Goal: Task Accomplishment & Management: Manage account settings

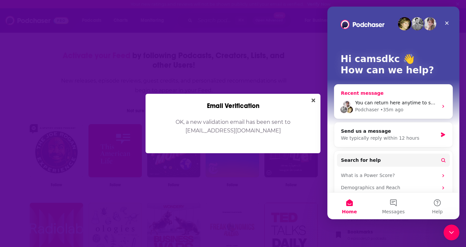
click at [390, 113] on div "You can return here anytime to see responses and send updates. Podchaser • 35m …" at bounding box center [394, 106] width 118 height 24
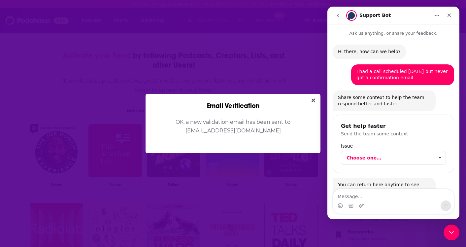
scroll to position [22, 0]
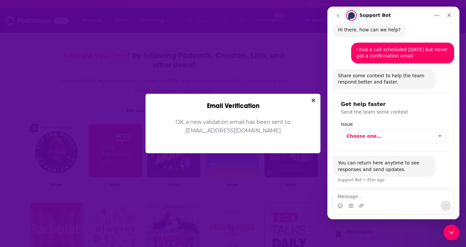
click at [395, 200] on textarea "Message…" at bounding box center [393, 194] width 121 height 11
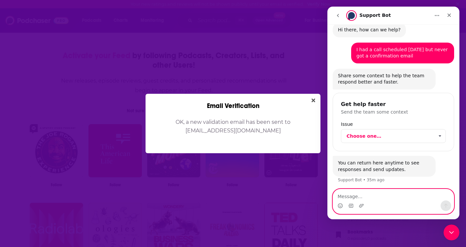
click at [382, 199] on textarea "Message…" at bounding box center [393, 194] width 121 height 11
type textarea "need help ASAP"
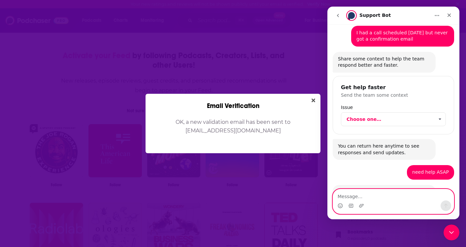
scroll to position [131, 0]
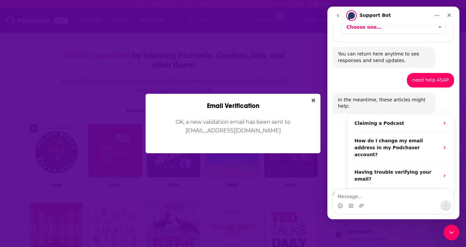
click at [388, 203] on div "Intercom messenger" at bounding box center [393, 205] width 121 height 11
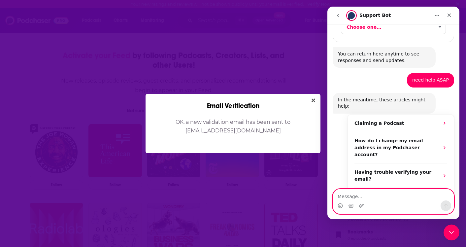
click at [388, 197] on textarea "Message…" at bounding box center [393, 194] width 121 height 11
type textarea "I have this call but have no fonrimation"
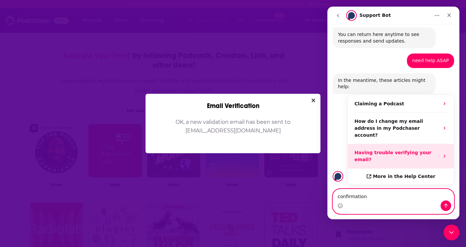
type textarea "confirmation"
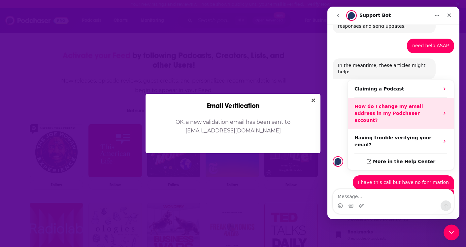
click at [385, 104] on strong "How do I change my email address in my Podchaser account?" at bounding box center [389, 113] width 69 height 19
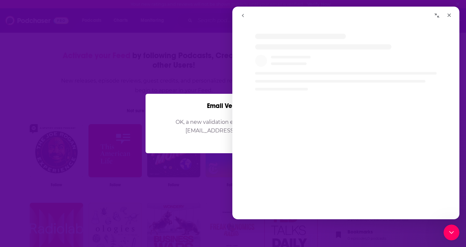
scroll to position [0, 0]
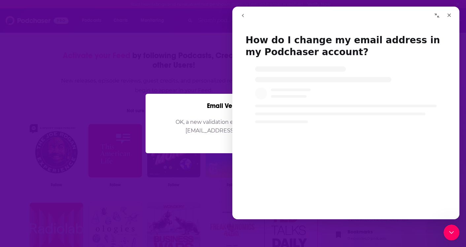
click at [243, 17] on icon "go back" at bounding box center [242, 15] width 5 height 5
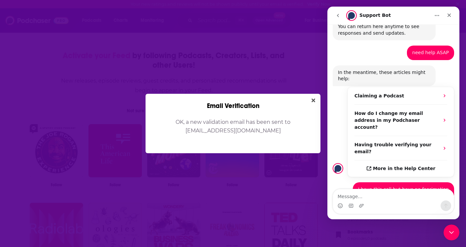
scroll to position [165, 0]
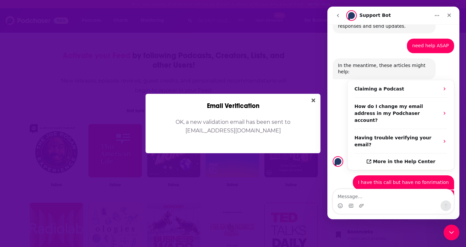
click at [391, 205] on div "Intercom messenger" at bounding box center [393, 205] width 121 height 11
click at [313, 101] on icon "Close" at bounding box center [314, 100] width 4 height 4
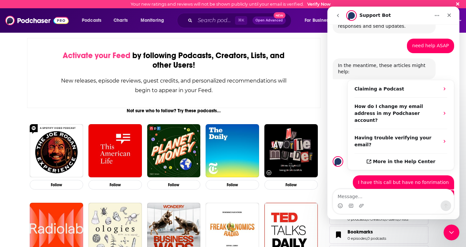
scroll to position [30, 0]
click at [449, 16] on icon "Close" at bounding box center [450, 16] width 4 height 4
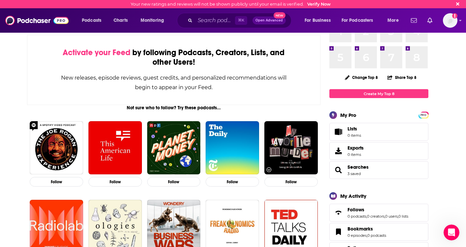
scroll to position [42, 0]
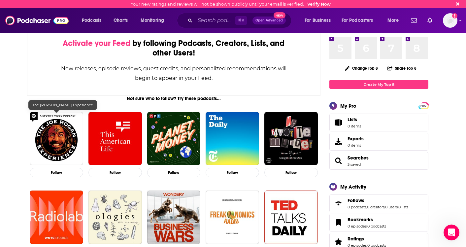
click at [47, 151] on img "The Joe Rogan Experience" at bounding box center [56, 138] width 53 height 53
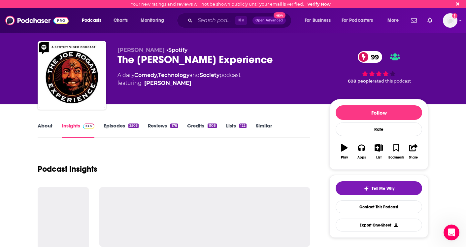
scroll to position [71, 0]
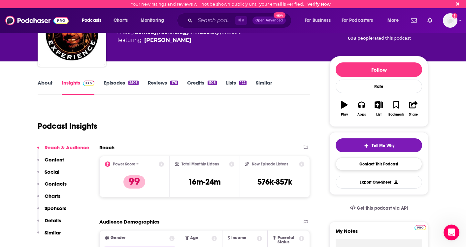
click at [382, 160] on link "Contact This Podcast" at bounding box center [379, 164] width 87 height 13
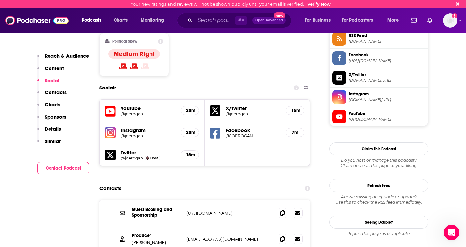
scroll to position [581, 0]
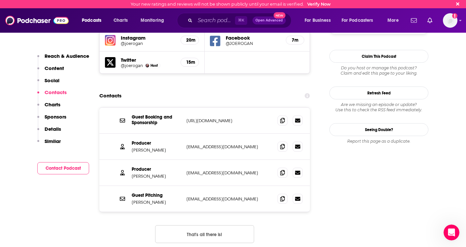
click at [52, 105] on p "Charts" at bounding box center [53, 104] width 16 height 6
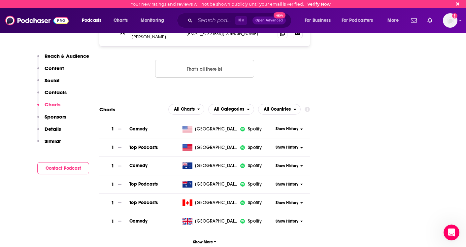
scroll to position [790, 0]
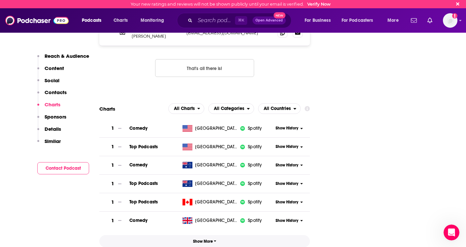
click at [208, 239] on span "Show More" at bounding box center [204, 241] width 23 height 5
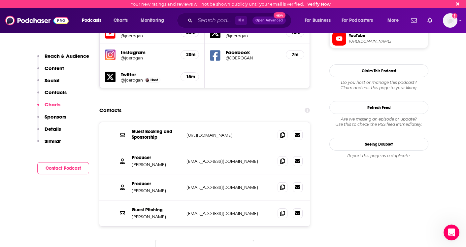
scroll to position [610, 0]
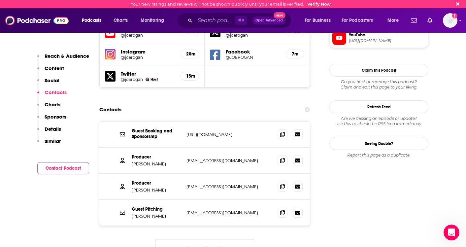
drag, startPoint x: 185, startPoint y: 159, endPoint x: 240, endPoint y: 159, distance: 54.5
click at [240, 174] on div "Producer [PERSON_NAME] [PERSON_NAME][EMAIL_ADDRESS][DOMAIN_NAME] [EMAIL_ADDRESS…" at bounding box center [204, 187] width 211 height 26
drag, startPoint x: 237, startPoint y: 155, endPoint x: 177, endPoint y: 155, distance: 59.8
click at [0, 0] on div "Producer [PERSON_NAME] [PERSON_NAME][EMAIL_ADDRESS][DOMAIN_NAME] [EMAIL_ADDRESS…" at bounding box center [0, 0] width 0 height 0
click at [177, 187] on p "[PERSON_NAME]" at bounding box center [157, 190] width 50 height 6
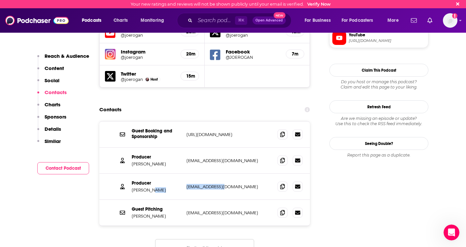
drag, startPoint x: 177, startPoint y: 155, endPoint x: 226, endPoint y: 155, distance: 48.9
click at [0, 0] on div "Producer [PERSON_NAME] [PERSON_NAME][EMAIL_ADDRESS][DOMAIN_NAME] [EMAIL_ADDRESS…" at bounding box center [0, 0] width 0 height 0
click at [226, 184] on p "[EMAIL_ADDRESS][DOMAIN_NAME]" at bounding box center [230, 187] width 86 height 6
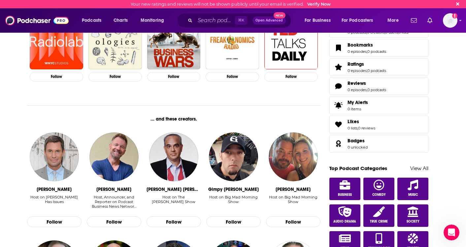
scroll to position [81, 0]
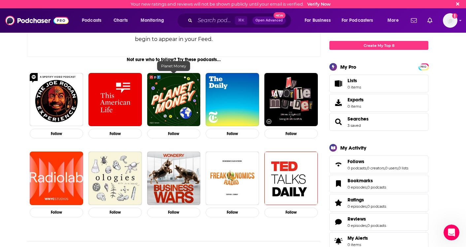
click at [159, 110] on img "Planet Money" at bounding box center [173, 99] width 53 height 53
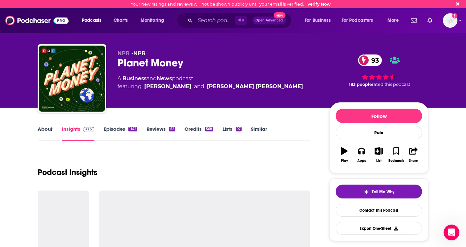
scroll to position [125, 0]
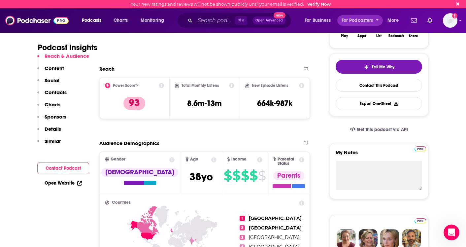
click at [397, 20] on span "More" at bounding box center [393, 20] width 11 height 9
click at [416, 22] on icon "Show notifications dropdown" at bounding box center [414, 21] width 6 height 6
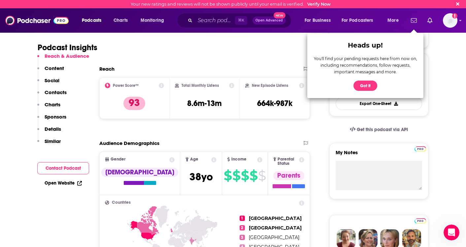
click at [416, 22] on icon "Show notifications dropdown" at bounding box center [414, 20] width 6 height 4
click at [412, 18] on icon "Show notifications dropdown" at bounding box center [414, 21] width 6 height 6
click at [410, 23] on link "Show notifications dropdown" at bounding box center [414, 20] width 11 height 11
click at [411, 19] on icon "Show notifications dropdown" at bounding box center [414, 21] width 6 height 6
click at [453, 18] on icon "Email not verified" at bounding box center [454, 15] width 5 height 5
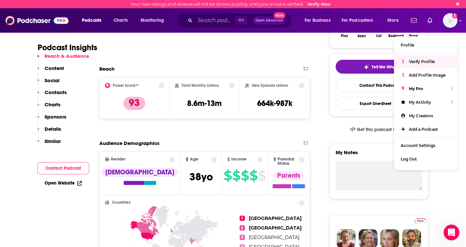
click at [422, 65] on div "Verify Profile" at bounding box center [425, 62] width 63 height 14
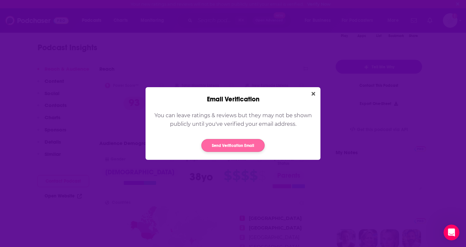
click at [229, 141] on button "Send Verification Email" at bounding box center [232, 145] width 63 height 13
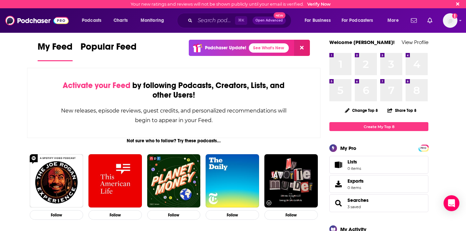
click at [458, 16] on div "Podcasts Charts Monitoring ⌘ K Open Advanced New For Business For Podcasters Mo…" at bounding box center [233, 20] width 466 height 24
click at [458, 20] on div "Podcasts Charts Monitoring ⌘ K Open Advanced New For Business For Podcasters Mo…" at bounding box center [233, 20] width 466 height 24
click at [457, 22] on img "Logged in as camsdkc" at bounding box center [450, 20] width 15 height 15
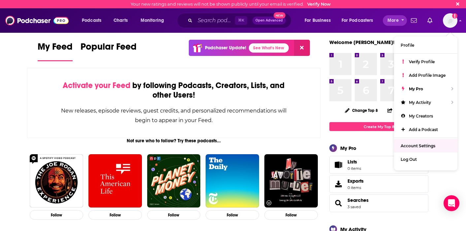
click at [396, 22] on span "More" at bounding box center [393, 20] width 11 height 9
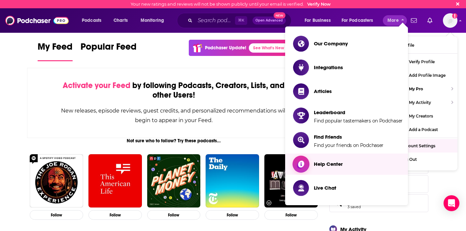
click at [344, 161] on link "Help Center" at bounding box center [348, 164] width 110 height 16
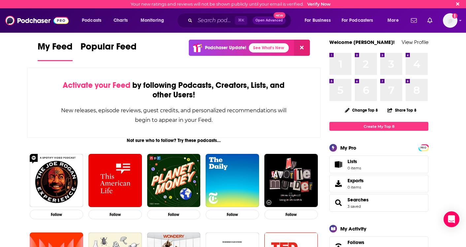
click at [388, 24] on span "More" at bounding box center [393, 20] width 11 height 9
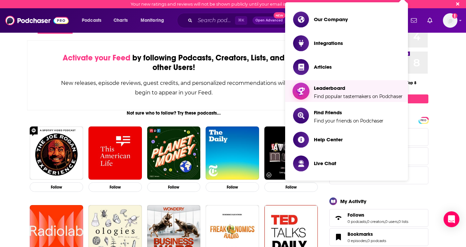
scroll to position [44, 0]
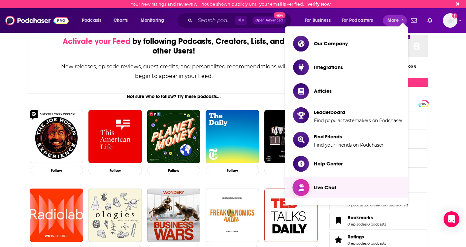
click at [321, 182] on link "Live Chat" at bounding box center [348, 188] width 110 height 16
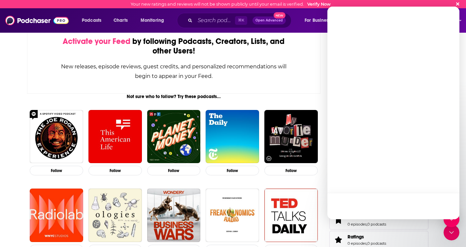
scroll to position [0, 0]
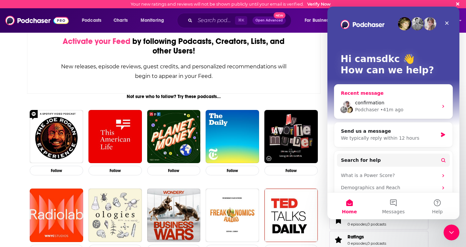
click at [369, 114] on div "confirmation Podchaser • 41m ago" at bounding box center [394, 106] width 118 height 24
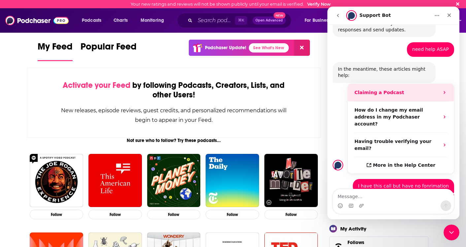
scroll to position [165, 0]
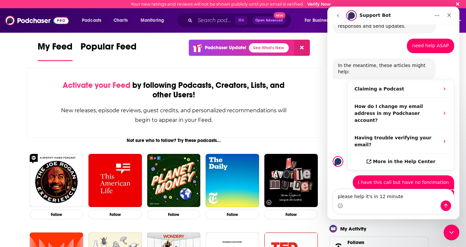
type textarea "please help it's in 12 minutes"
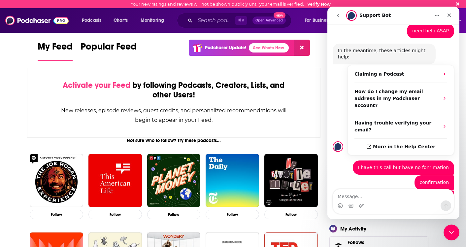
click at [339, 17] on icon "go back" at bounding box center [338, 15] width 5 height 5
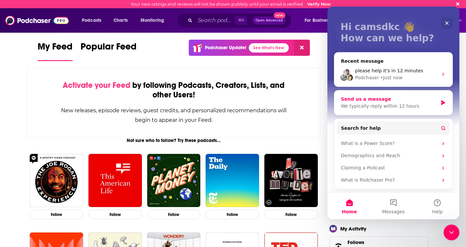
scroll to position [32, 0]
click at [392, 81] on div "• Just now" at bounding box center [391, 77] width 22 height 7
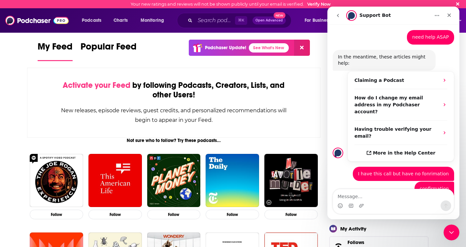
scroll to position [180, 0]
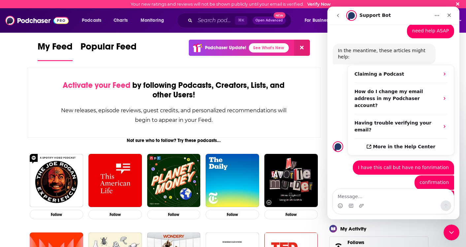
click at [377, 209] on div "Intercom messenger" at bounding box center [393, 205] width 121 height 11
click at [376, 201] on div "Intercom messenger" at bounding box center [393, 205] width 121 height 11
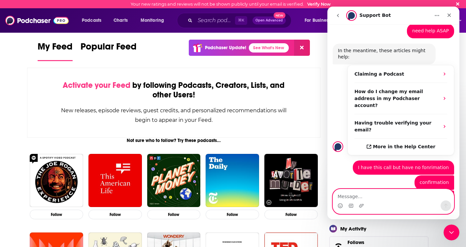
click at [376, 196] on textarea "Message…" at bounding box center [393, 194] width 121 height 11
type textarea "connect me to an agent if possible"
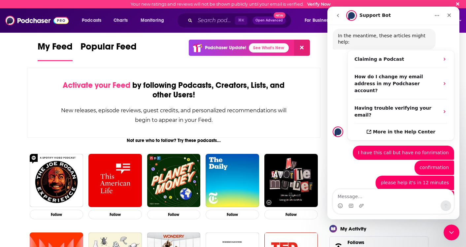
click at [446, 21] on div "Intercom messenger" at bounding box center [450, 15] width 12 height 13
click at [453, 20] on div "Close" at bounding box center [450, 15] width 12 height 12
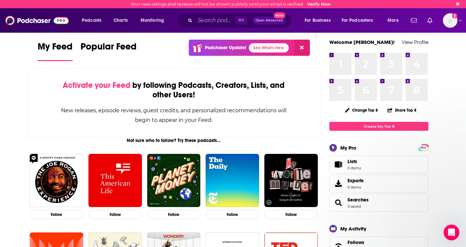
scroll to position [0, 0]
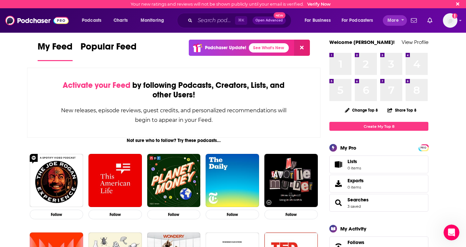
click at [400, 21] on button "More" at bounding box center [395, 20] width 24 height 11
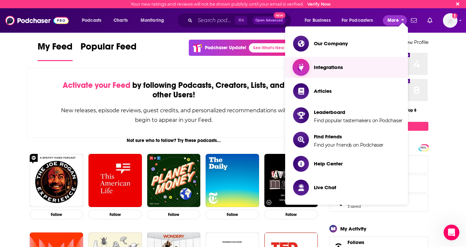
scroll to position [4, 0]
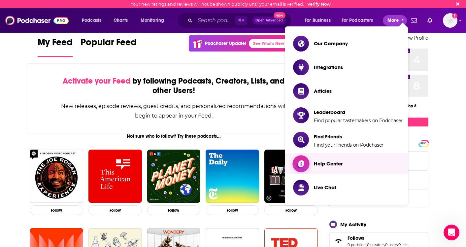
click at [347, 165] on link "Help Center" at bounding box center [348, 164] width 110 height 16
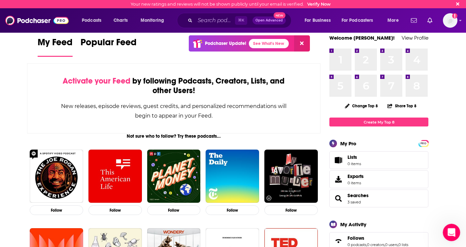
click at [450, 230] on icon "Open Intercom Messenger" at bounding box center [451, 231] width 11 height 11
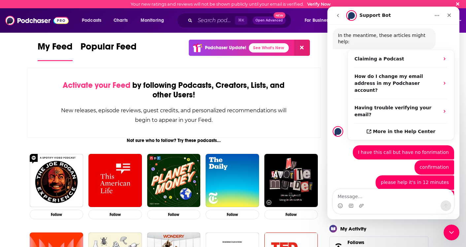
scroll to position [195, 0]
click at [448, 14] on icon "Close" at bounding box center [450, 16] width 4 height 4
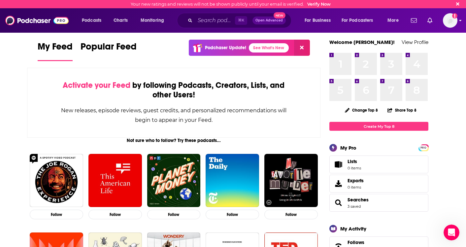
click at [453, 18] on img "Logged in as camsdkc" at bounding box center [450, 20] width 15 height 15
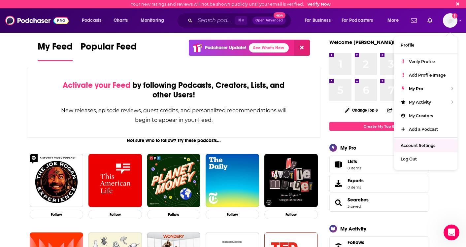
click at [422, 147] on span "Account Settings" at bounding box center [418, 145] width 35 height 5
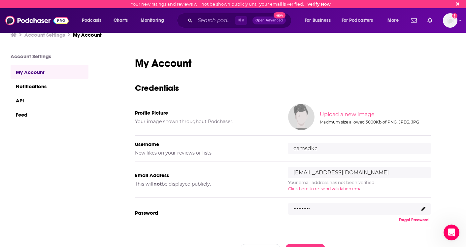
click at [365, 174] on input "cameron_schlesinger@dkc.com" at bounding box center [359, 173] width 143 height 12
type input "cameron_schlesinger@dkcnews.com"
click at [339, 188] on span "Click here to re-send validation email" at bounding box center [325, 188] width 75 height 5
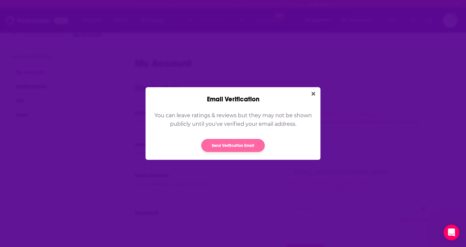
click at [250, 145] on button "Send Verification Email" at bounding box center [232, 145] width 63 height 13
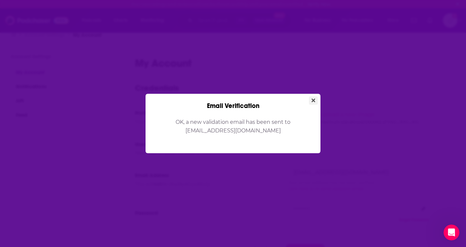
click at [314, 99] on icon "Close" at bounding box center [314, 100] width 4 height 5
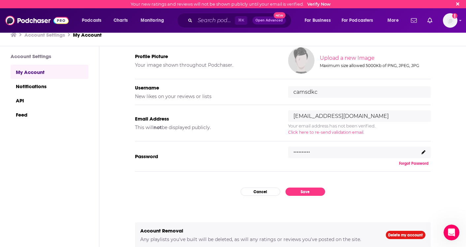
scroll to position [57, 0]
click at [307, 191] on button "Save" at bounding box center [306, 192] width 40 height 8
click at [303, 190] on button "Save" at bounding box center [306, 192] width 40 height 8
click at [326, 133] on span "Click here to re-send validation email" at bounding box center [325, 132] width 75 height 5
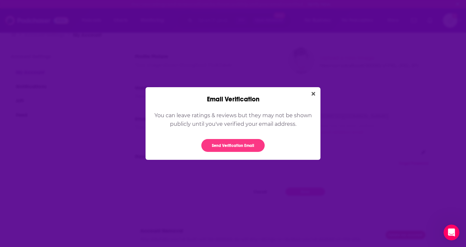
click at [234, 157] on div "You can leave ratings & reviews but they may not be shown publicly until you ' …" at bounding box center [233, 131] width 175 height 56
click at [234, 149] on button "Send Verification Email" at bounding box center [232, 145] width 63 height 13
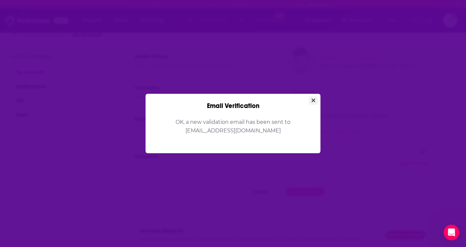
click at [315, 98] on icon "Close" at bounding box center [314, 100] width 4 height 5
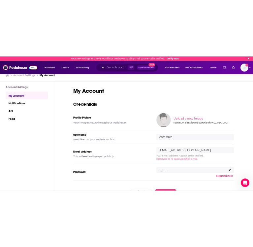
scroll to position [0, 0]
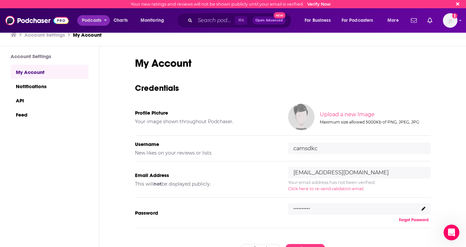
click at [83, 24] on span "Podcasts" at bounding box center [91, 20] width 19 height 9
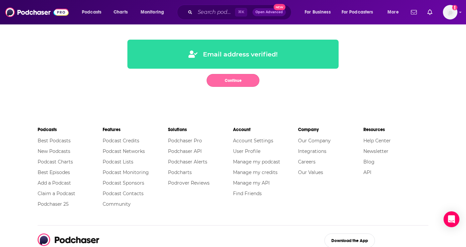
click at [229, 77] on button "Continue" at bounding box center [233, 80] width 53 height 13
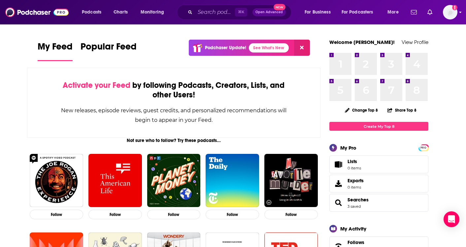
click at [448, 16] on img "Logged in as camsdkc" at bounding box center [450, 12] width 15 height 15
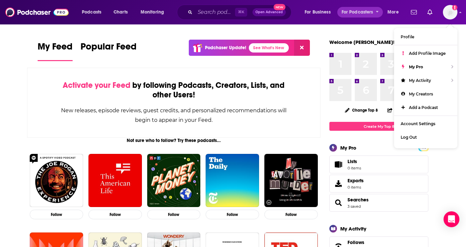
click at [355, 14] on span "For Podcasters" at bounding box center [358, 12] width 32 height 9
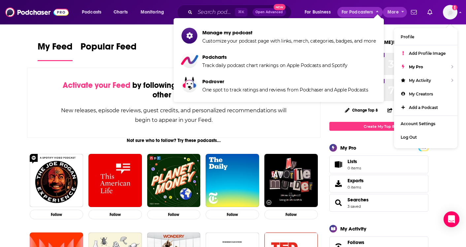
click at [395, 11] on span "More" at bounding box center [393, 12] width 11 height 9
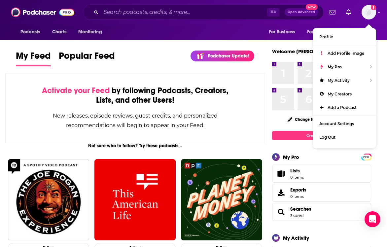
click at [337, 20] on div "Podcasts Charts Monitoring ⌘ K Open Advanced New For Business For Podcasters Mo…" at bounding box center [193, 12] width 387 height 24
